Goal: Task Accomplishment & Management: Complete application form

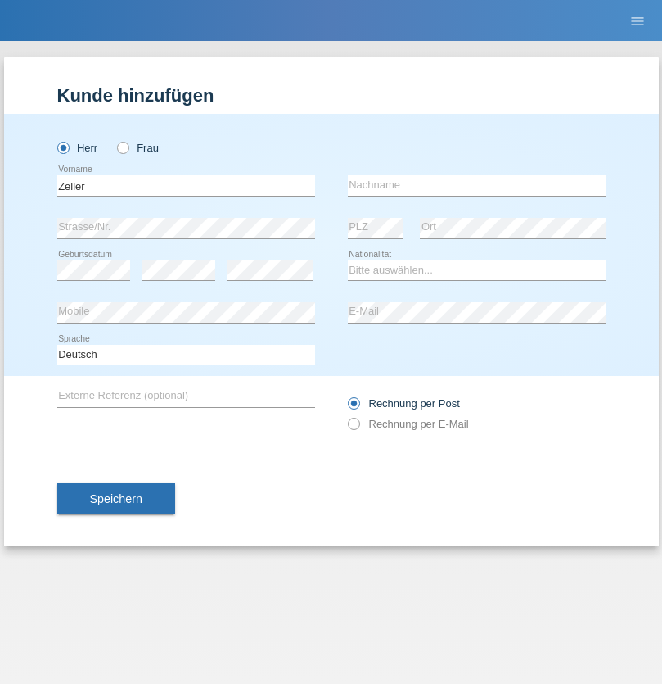
type input "Zeller"
click at [477, 185] on input "text" at bounding box center [477, 185] width 258 height 20
type input "[PERSON_NAME]"
select select "CH"
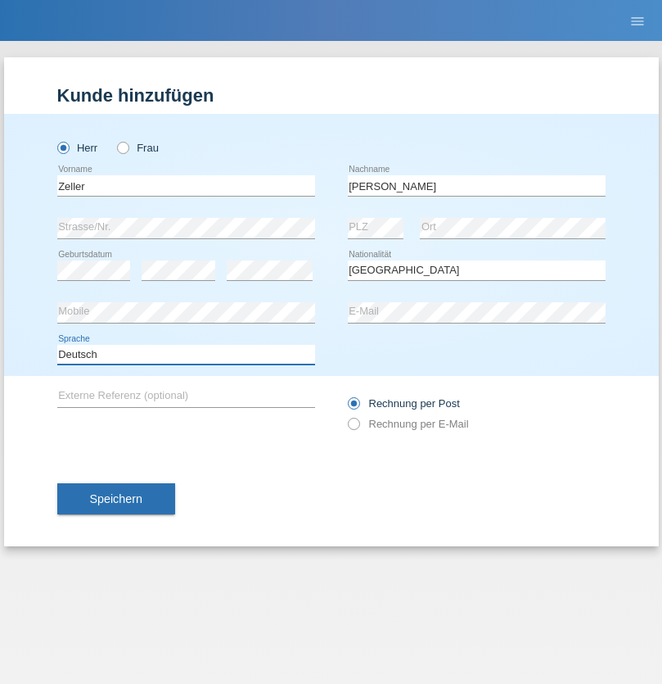
select select "en"
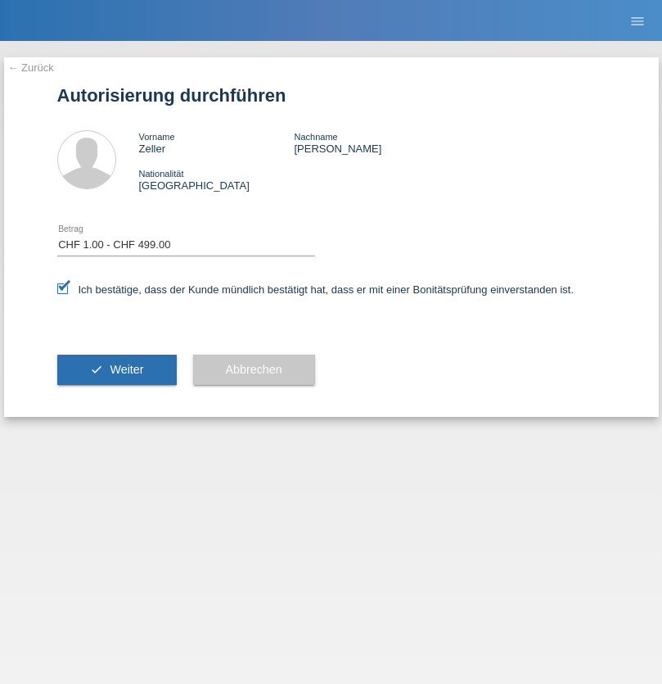
select select "1"
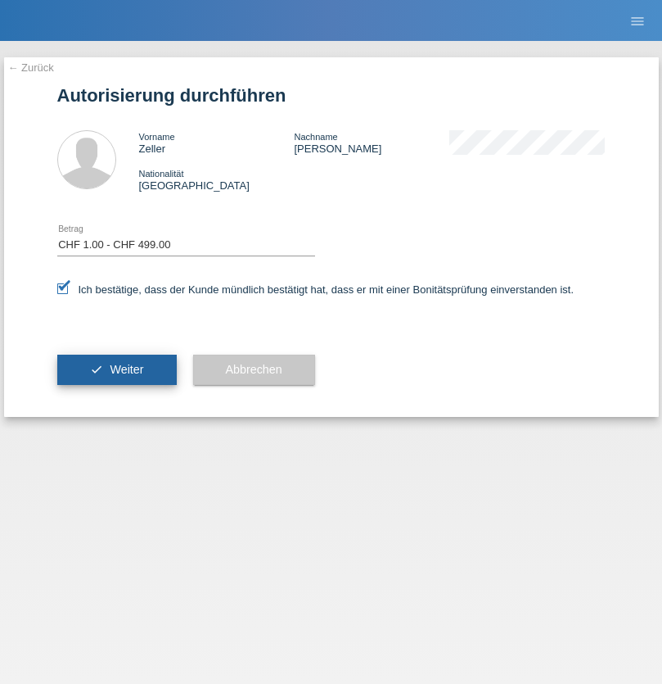
click at [116, 369] on span "Weiter" at bounding box center [127, 369] width 34 height 13
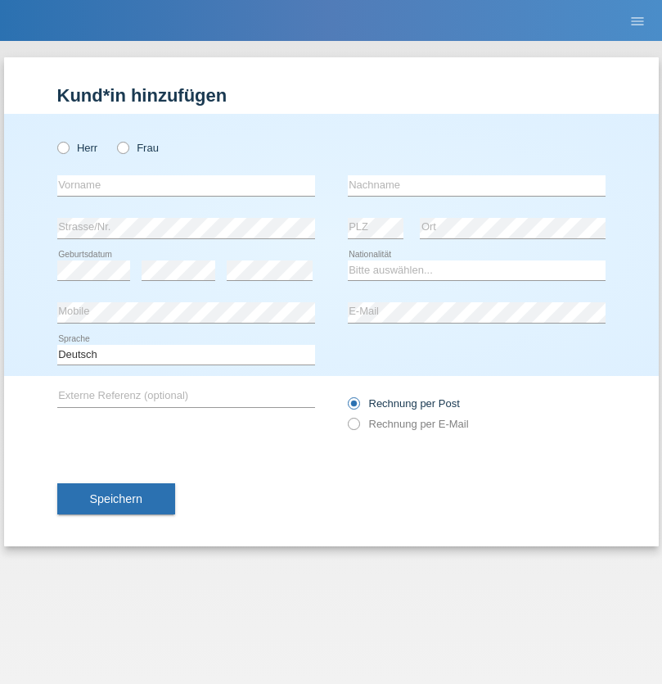
radio input "true"
click at [186, 185] on input "text" at bounding box center [186, 185] width 258 height 20
type input "Beny"
click at [477, 185] on input "text" at bounding box center [477, 185] width 258 height 20
type input "Dittli"
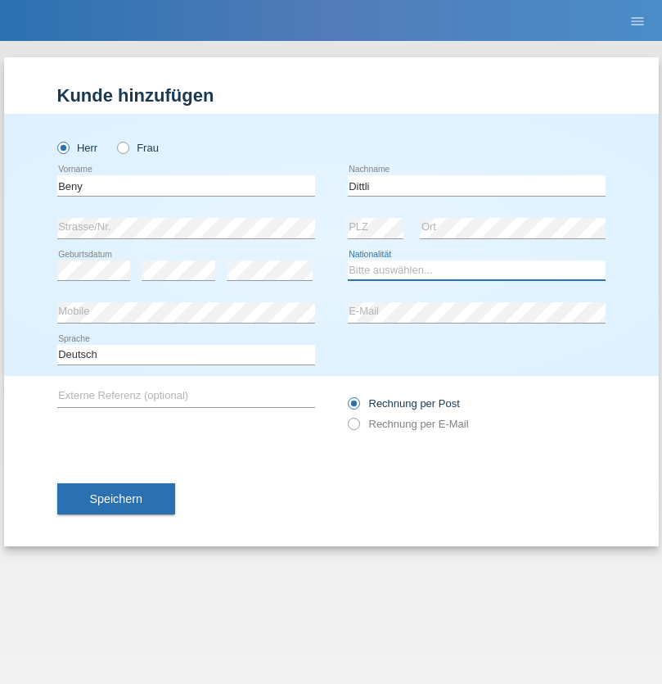
select select "CH"
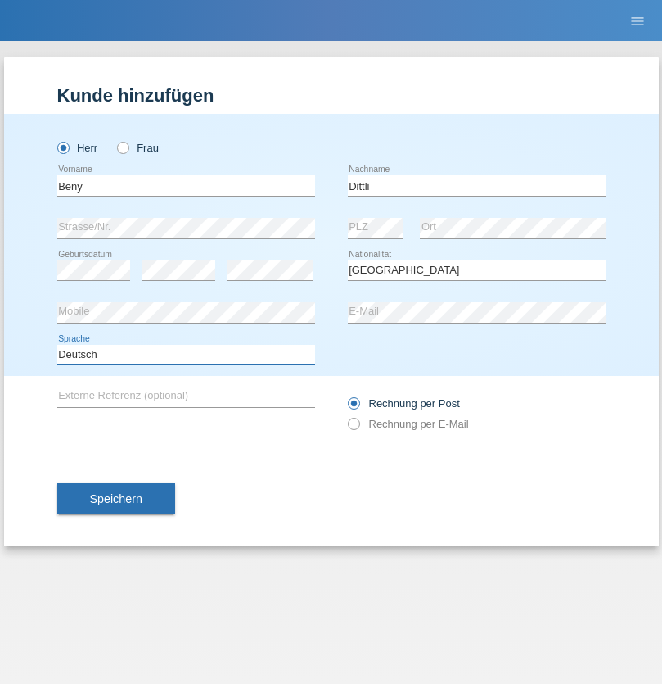
select select "en"
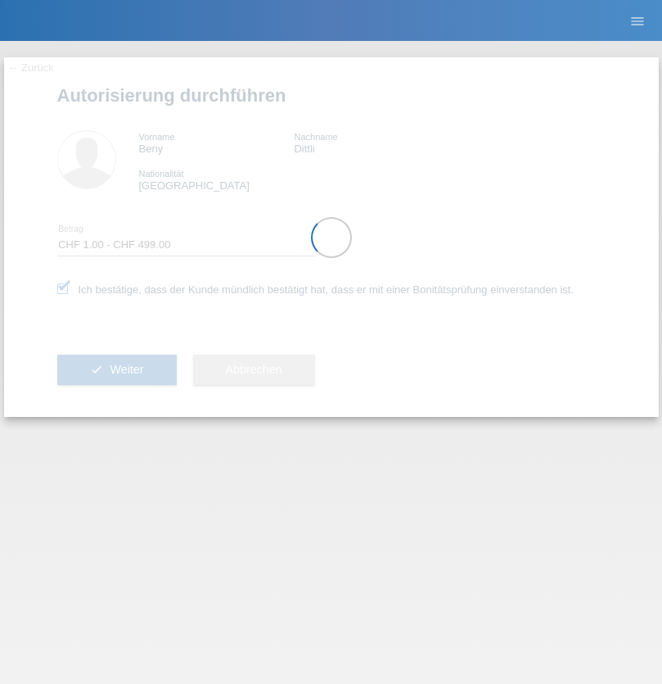
select select "1"
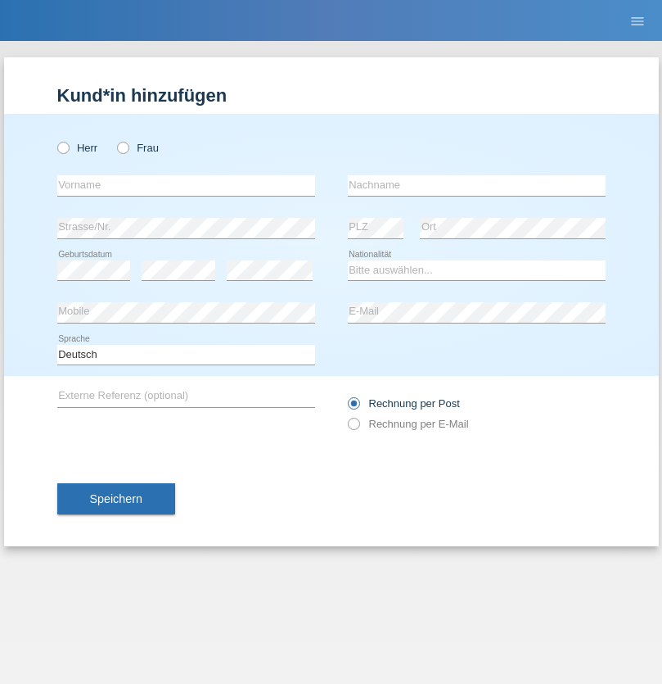
radio input "true"
click at [186, 185] on input "text" at bounding box center [186, 185] width 258 height 20
type input "[PERSON_NAME]"
click at [477, 185] on input "text" at bounding box center [477, 185] width 258 height 20
type input "Ymeri"
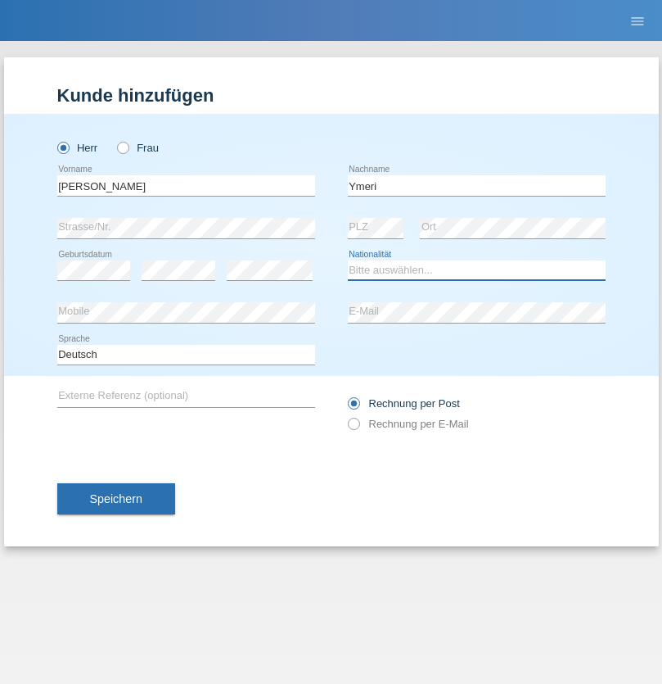
select select "XK"
select select "C"
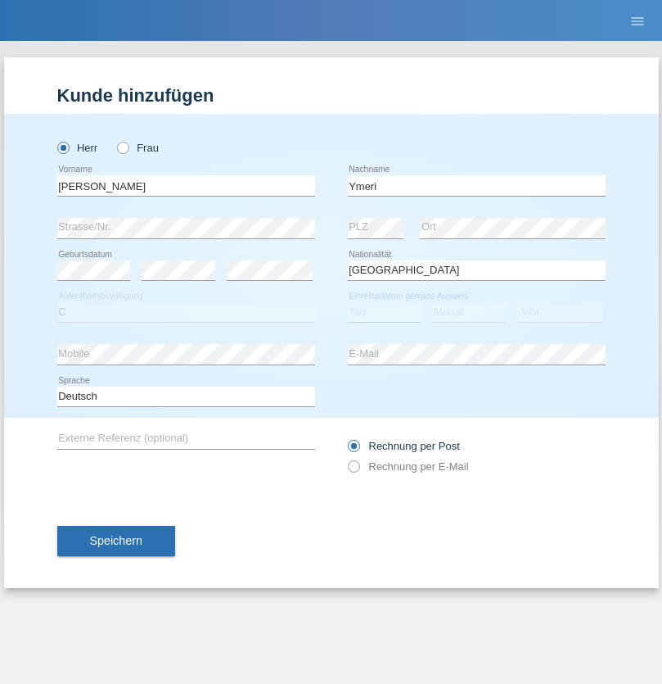
select select "21"
select select "03"
select select "1991"
